Goal: Task Accomplishment & Management: Complete application form

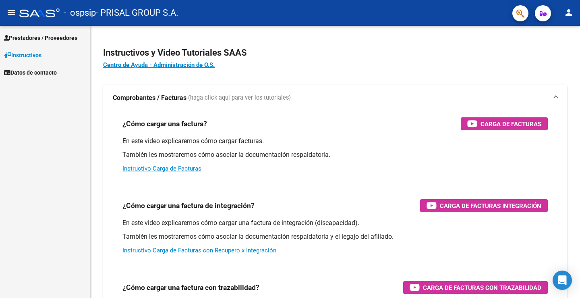
click at [68, 42] on span "Prestadores / Proveedores" at bounding box center [40, 37] width 73 height 9
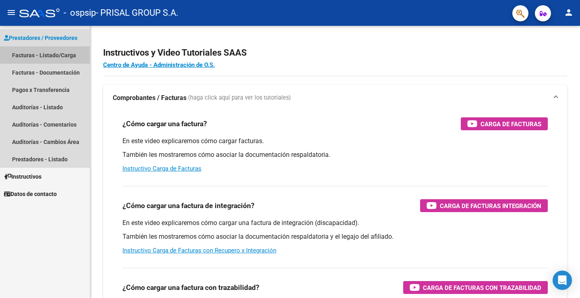
click at [67, 54] on link "Facturas - Listado/Carga" at bounding box center [45, 54] width 90 height 17
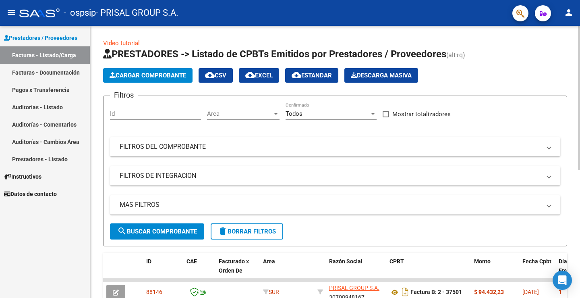
click at [162, 76] on span "Cargar Comprobante" at bounding box center [148, 75] width 77 height 7
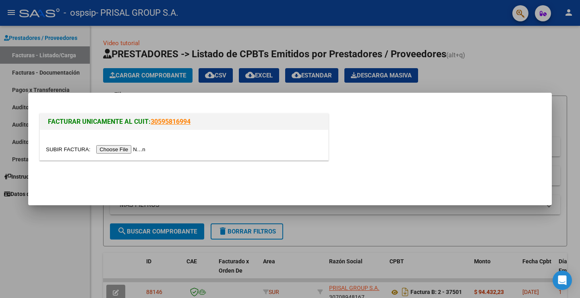
click at [123, 148] on input "file" at bounding box center [97, 149] width 102 height 8
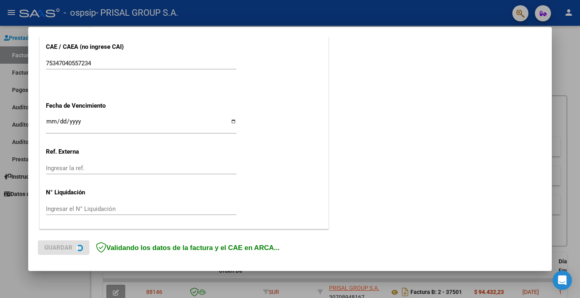
scroll to position [420, 0]
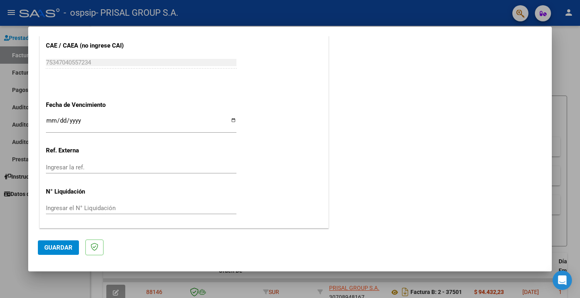
click at [50, 123] on input "Ingresar la fecha" at bounding box center [141, 123] width 191 height 13
type input "[DATE]"
click at [57, 248] on span "Guardar" at bounding box center [58, 247] width 28 height 7
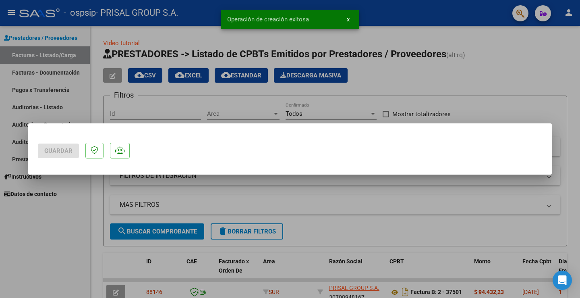
scroll to position [0, 0]
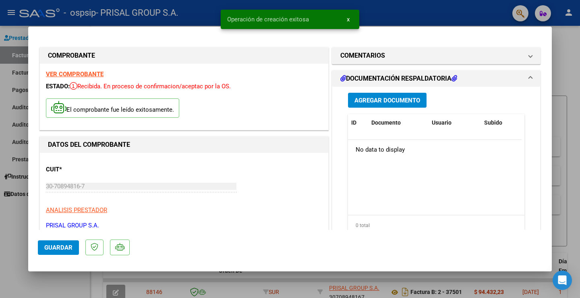
click at [50, 244] on span "Guardar" at bounding box center [58, 247] width 28 height 7
click at [22, 221] on div at bounding box center [290, 149] width 580 height 298
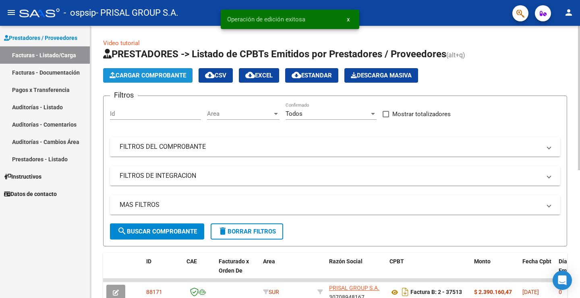
click at [126, 73] on span "Cargar Comprobante" at bounding box center [148, 75] width 77 height 7
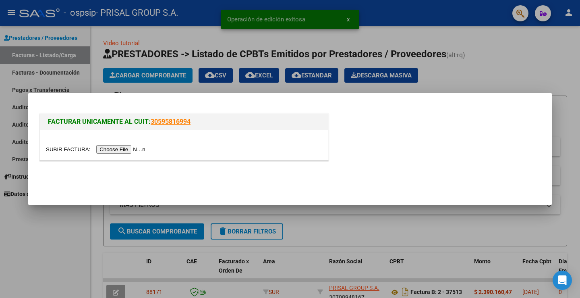
click at [131, 150] on input "file" at bounding box center [97, 149] width 102 height 8
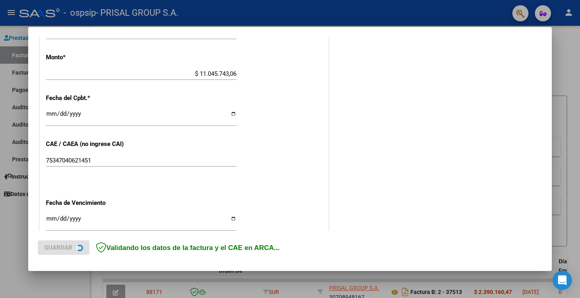
scroll to position [420, 0]
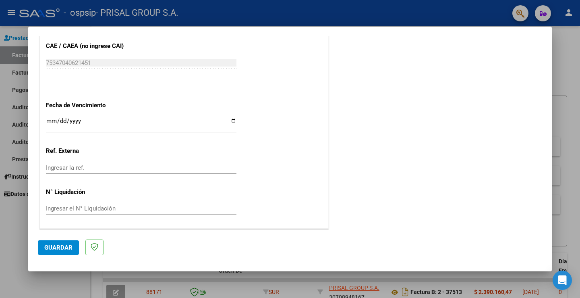
click at [48, 121] on input "Ingresar la fecha" at bounding box center [141, 124] width 191 height 13
type input "[DATE]"
click at [64, 242] on button "Guardar" at bounding box center [58, 247] width 41 height 15
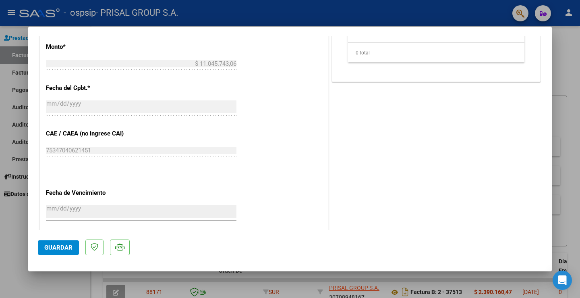
scroll to position [451, 0]
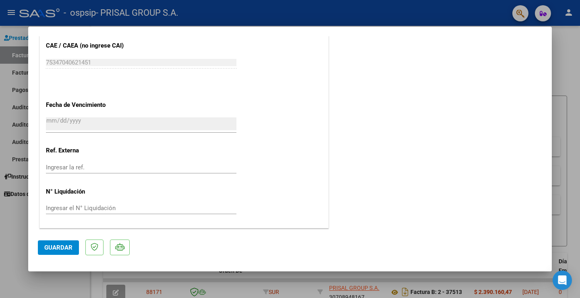
click at [52, 247] on span "Guardar" at bounding box center [58, 247] width 28 height 7
click at [50, 243] on button "Guardar" at bounding box center [58, 247] width 41 height 15
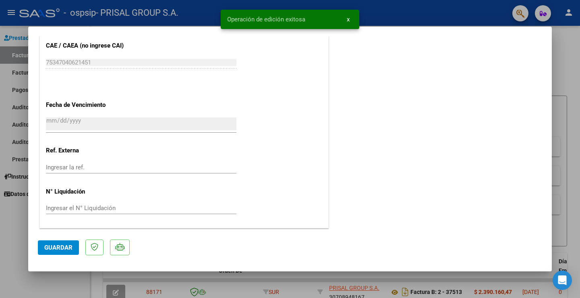
click at [13, 217] on div at bounding box center [290, 149] width 580 height 298
type input "$ 0,00"
